Goal: Task Accomplishment & Management: Use online tool/utility

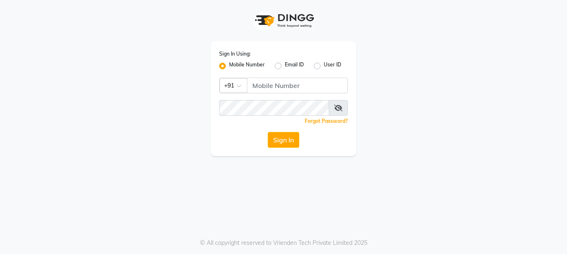
click at [229, 65] on label "Mobile Number" at bounding box center [247, 66] width 36 height 10
click at [229, 65] on input "Mobile Number" at bounding box center [231, 63] width 5 height 5
click at [265, 91] on input "Username" at bounding box center [297, 86] width 101 height 16
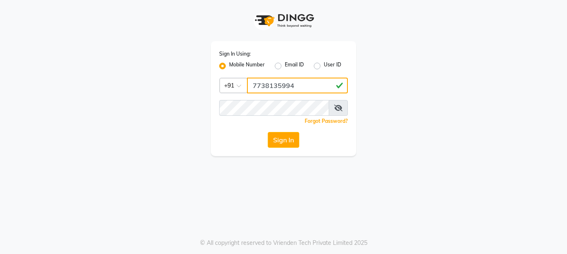
type input "7738135994"
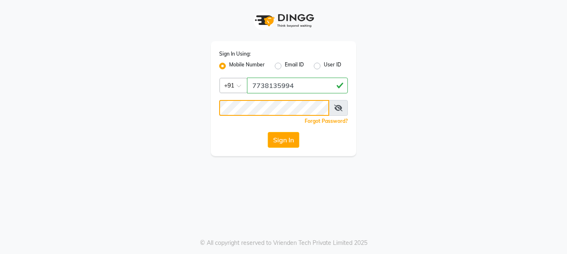
click at [268, 132] on button "Sign In" at bounding box center [284, 140] width 32 height 16
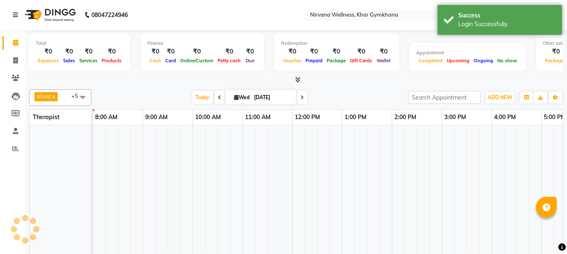
select select "en"
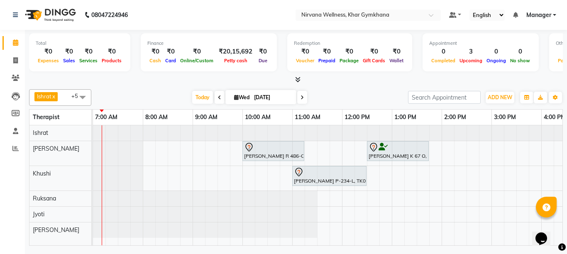
click at [218, 99] on icon at bounding box center [219, 97] width 3 height 5
click at [216, 97] on div "[DATE] [DATE]" at bounding box center [250, 97] width 309 height 12
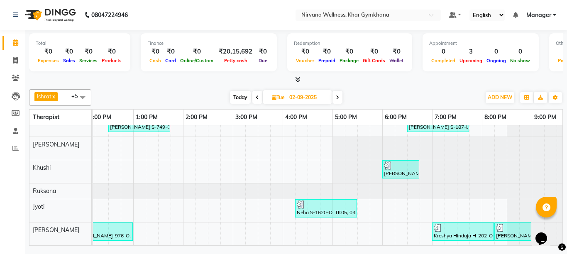
click at [256, 96] on icon at bounding box center [257, 97] width 3 height 5
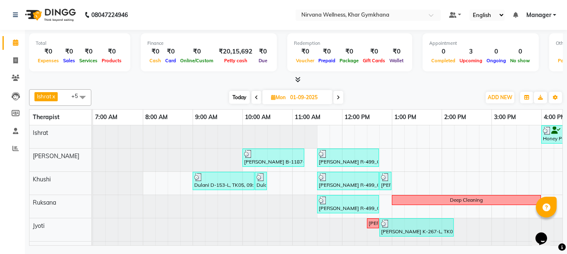
click at [339, 98] on icon at bounding box center [338, 97] width 3 height 5
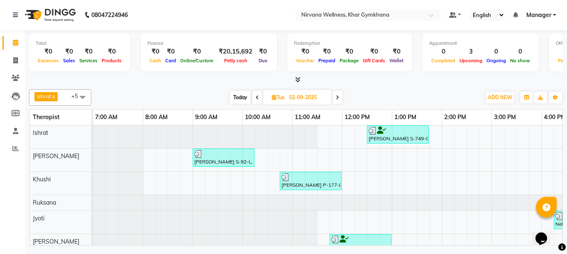
click at [339, 98] on icon at bounding box center [337, 97] width 3 height 5
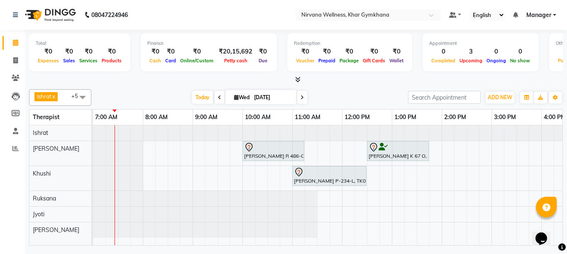
click at [299, 101] on span at bounding box center [302, 97] width 10 height 13
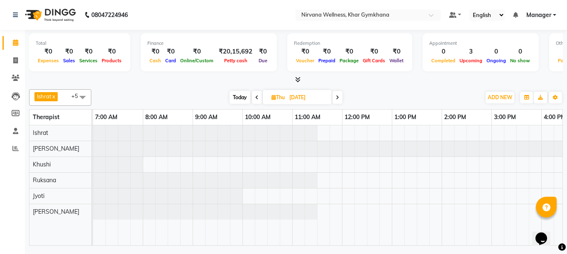
click at [243, 100] on span "Today" at bounding box center [240, 97] width 21 height 13
type input "[DATE]"
